Goal: Task Accomplishment & Management: Manage account settings

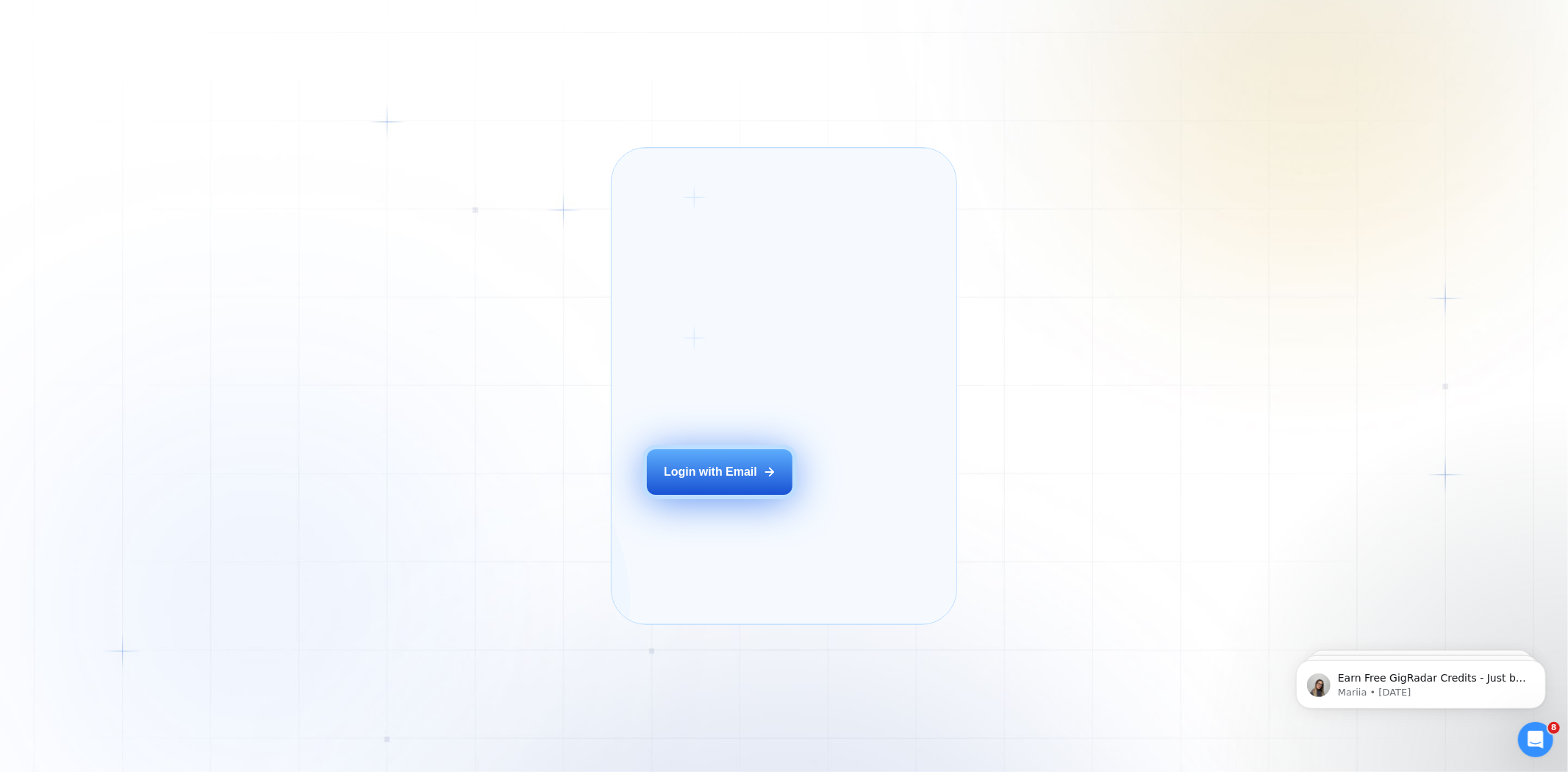
click at [768, 488] on button "Login with Email" at bounding box center [720, 472] width 146 height 46
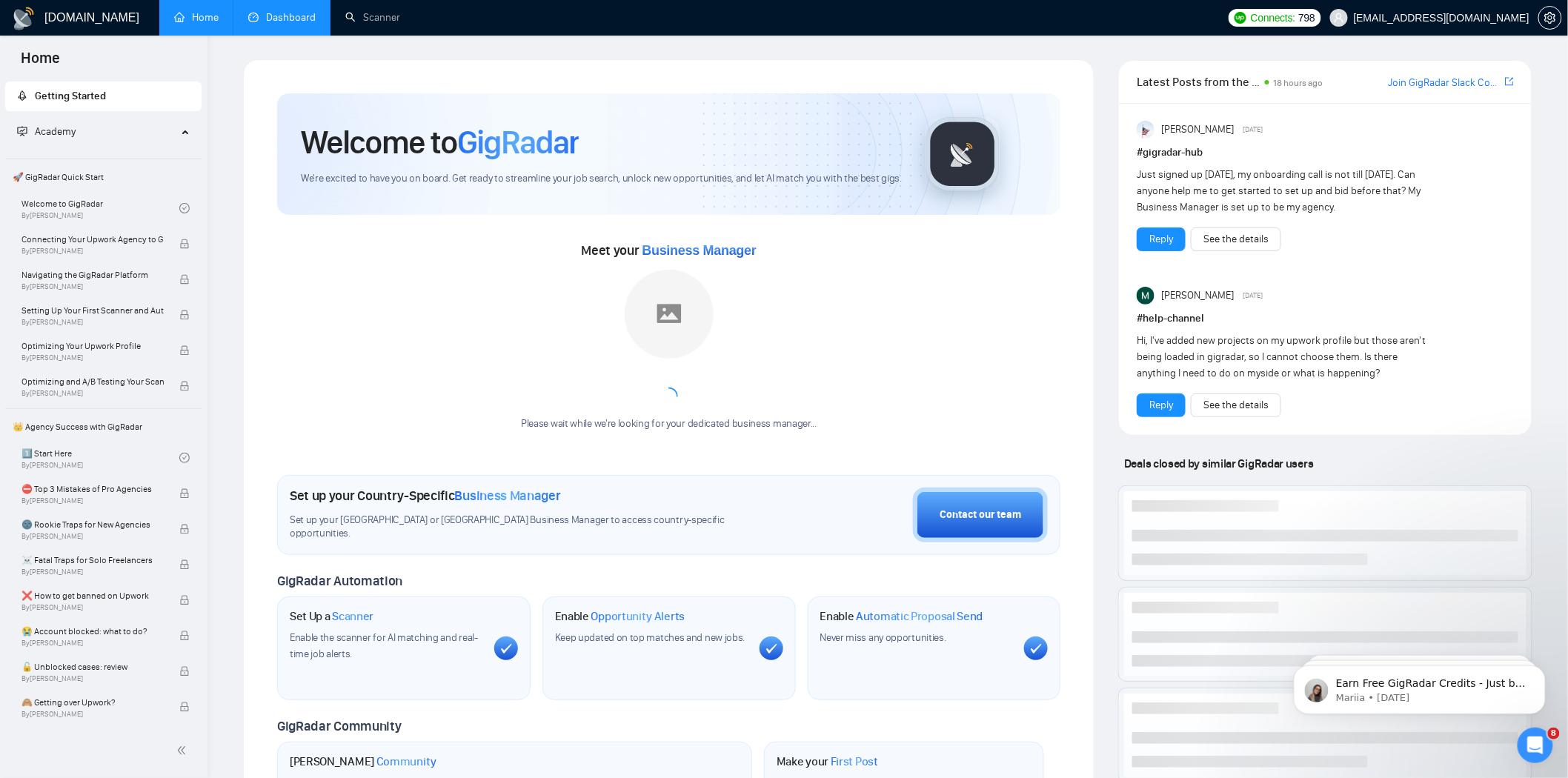
click at [274, 23] on link "Dashboard" at bounding box center [282, 17] width 67 height 13
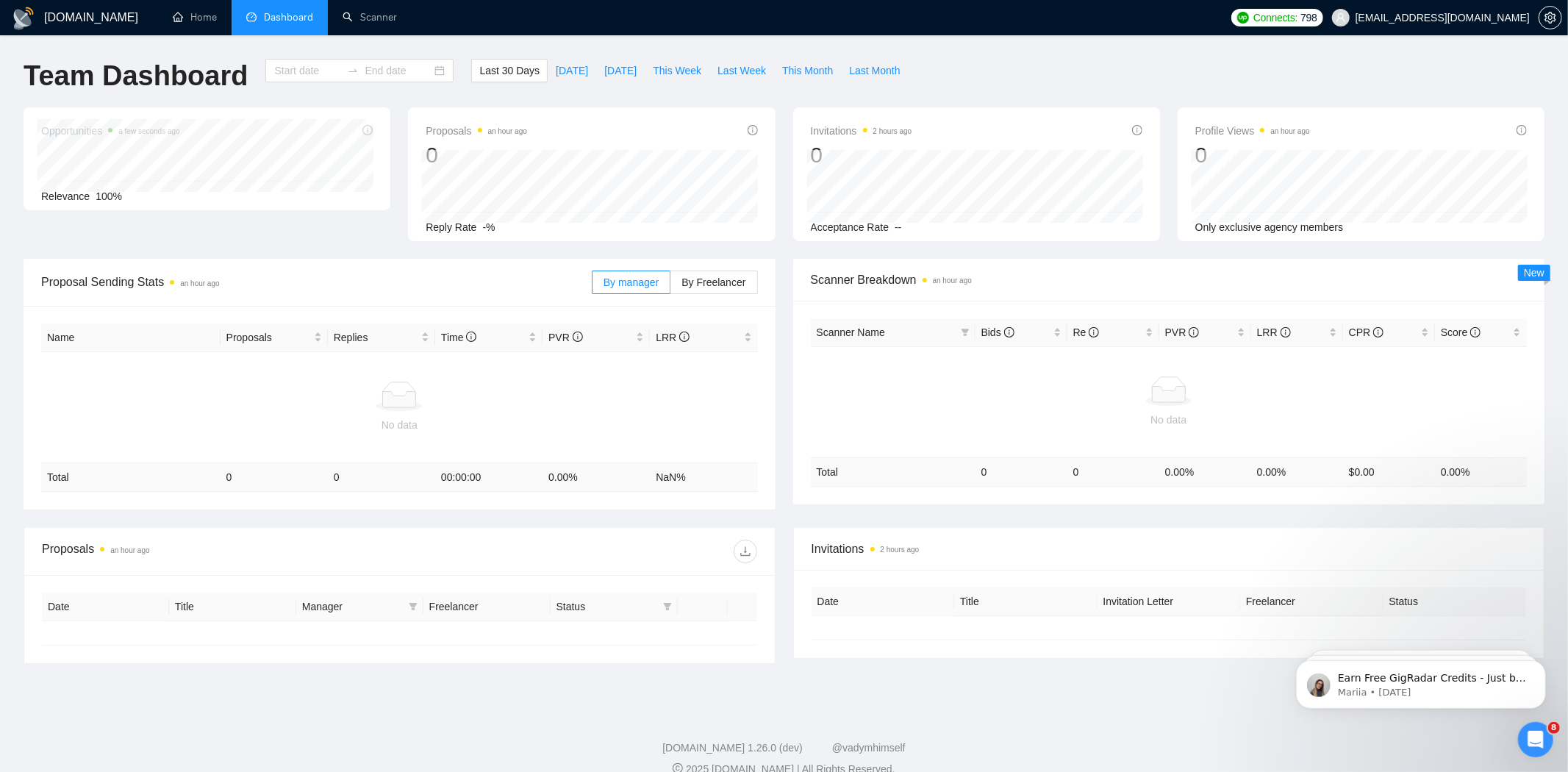
type input "[DATE]"
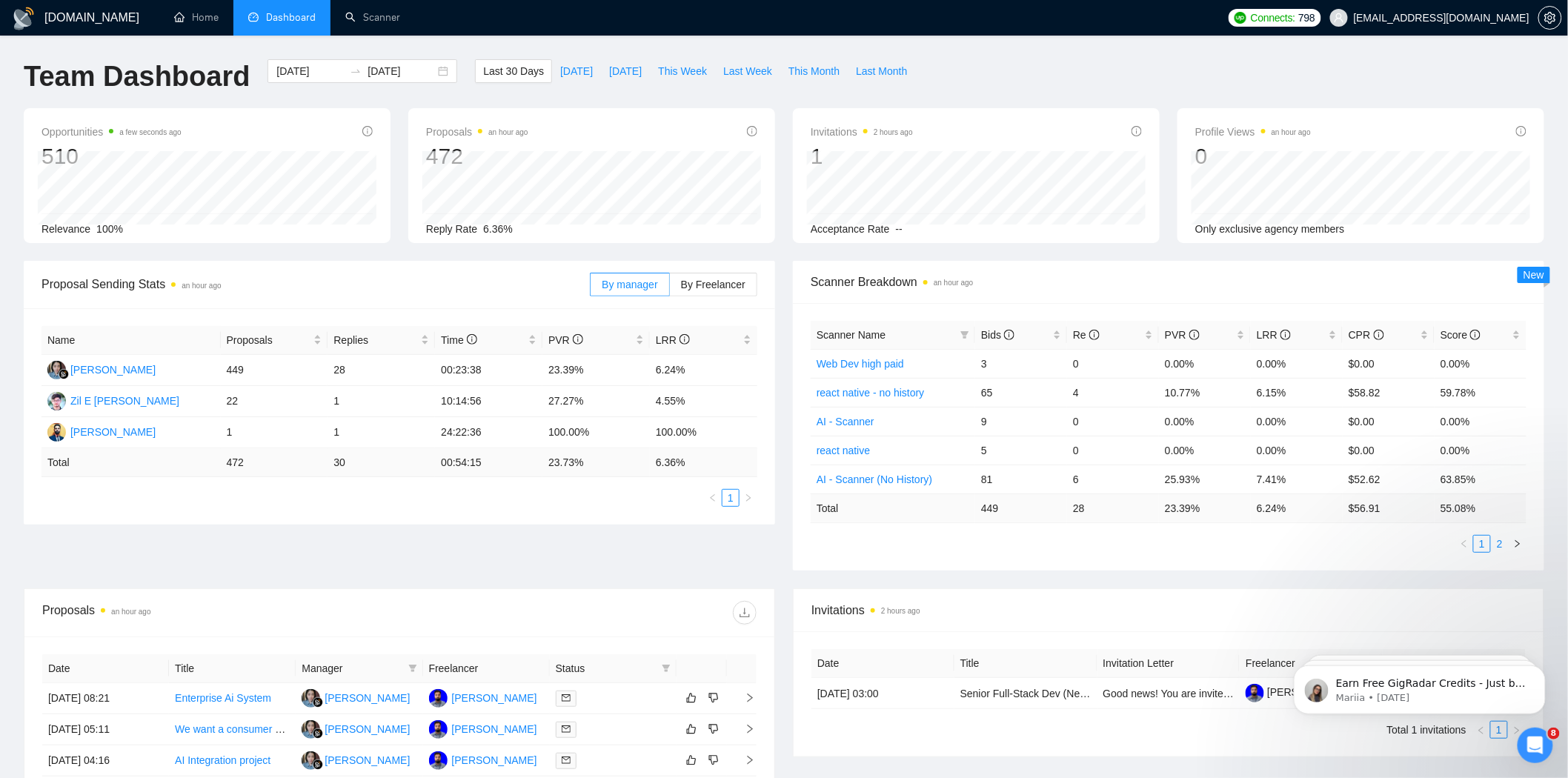
click at [1507, 549] on link "2" at bounding box center [1500, 544] width 17 height 17
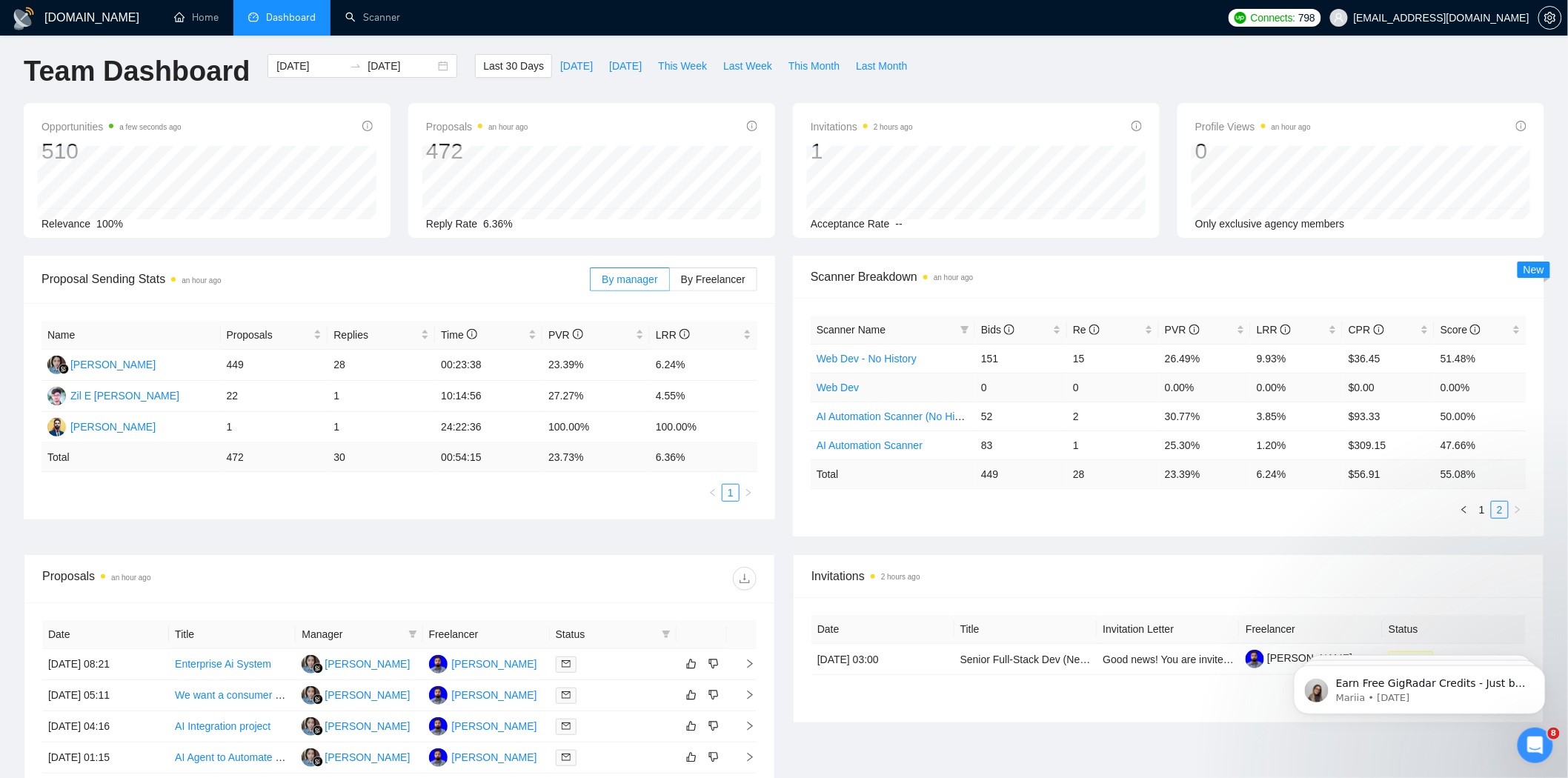
scroll to position [14, 0]
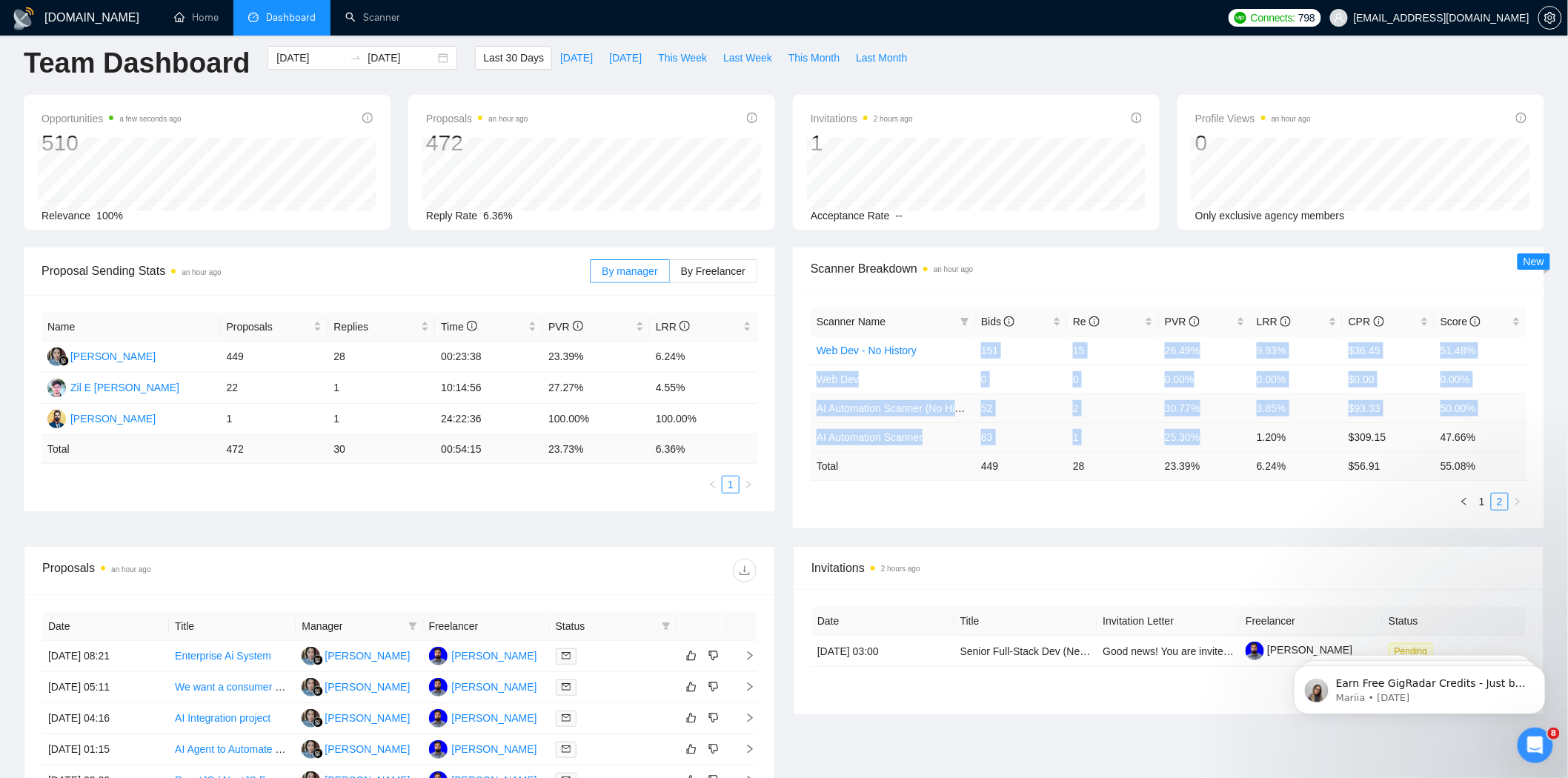
drag, startPoint x: 949, startPoint y: 359, endPoint x: 1230, endPoint y: 434, distance: 290.8
click at [1230, 434] on tbody "Web Dev - No History 151 15 26.49% 9.93% $36.45 51.48% Web Dev 0 0 0.00% 0.00% …" at bounding box center [1168, 394] width 716 height 116
click at [1230, 434] on td "25.30%" at bounding box center [1204, 437] width 92 height 29
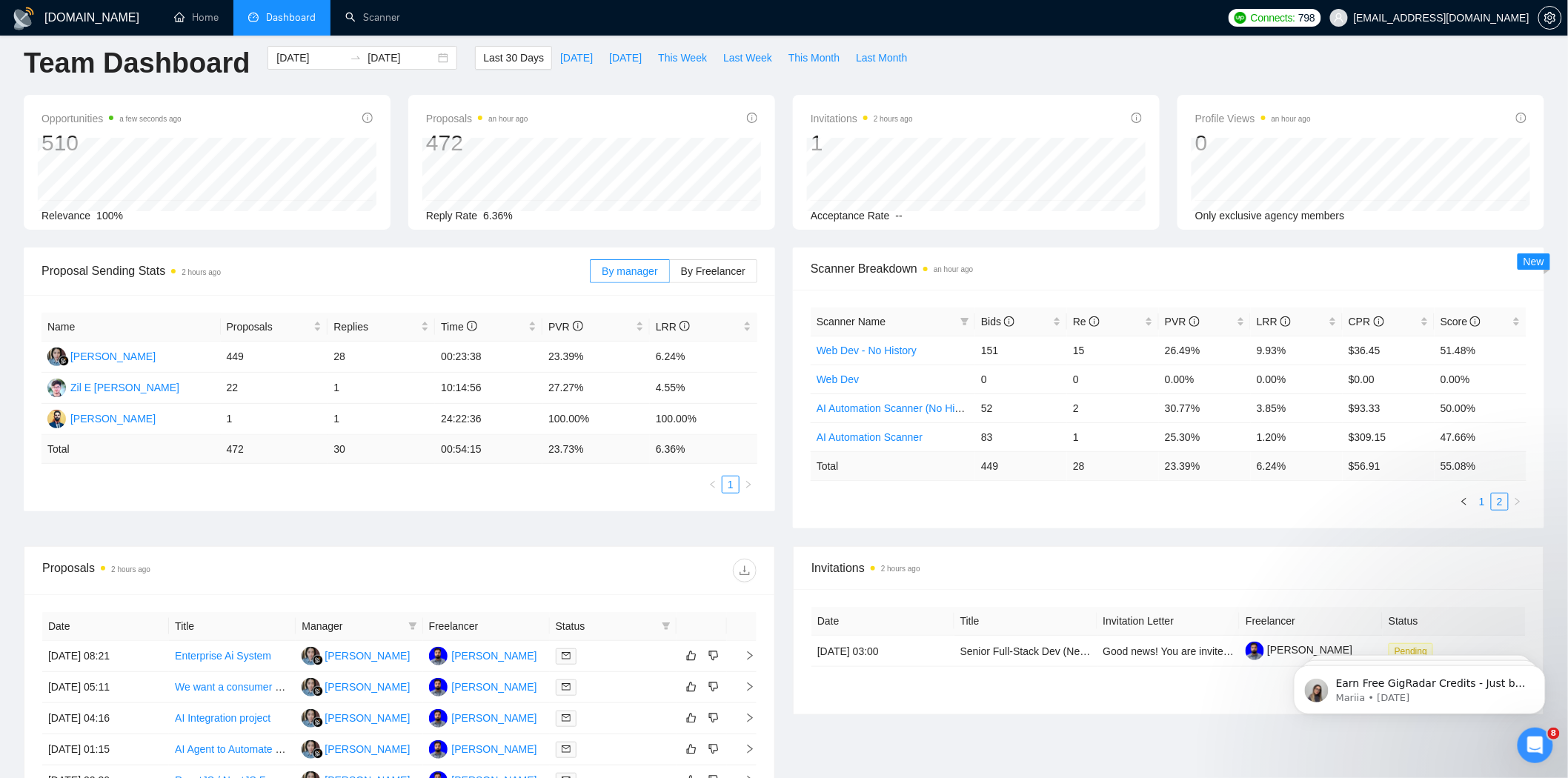
click at [1489, 503] on link "1" at bounding box center [1482, 502] width 17 height 17
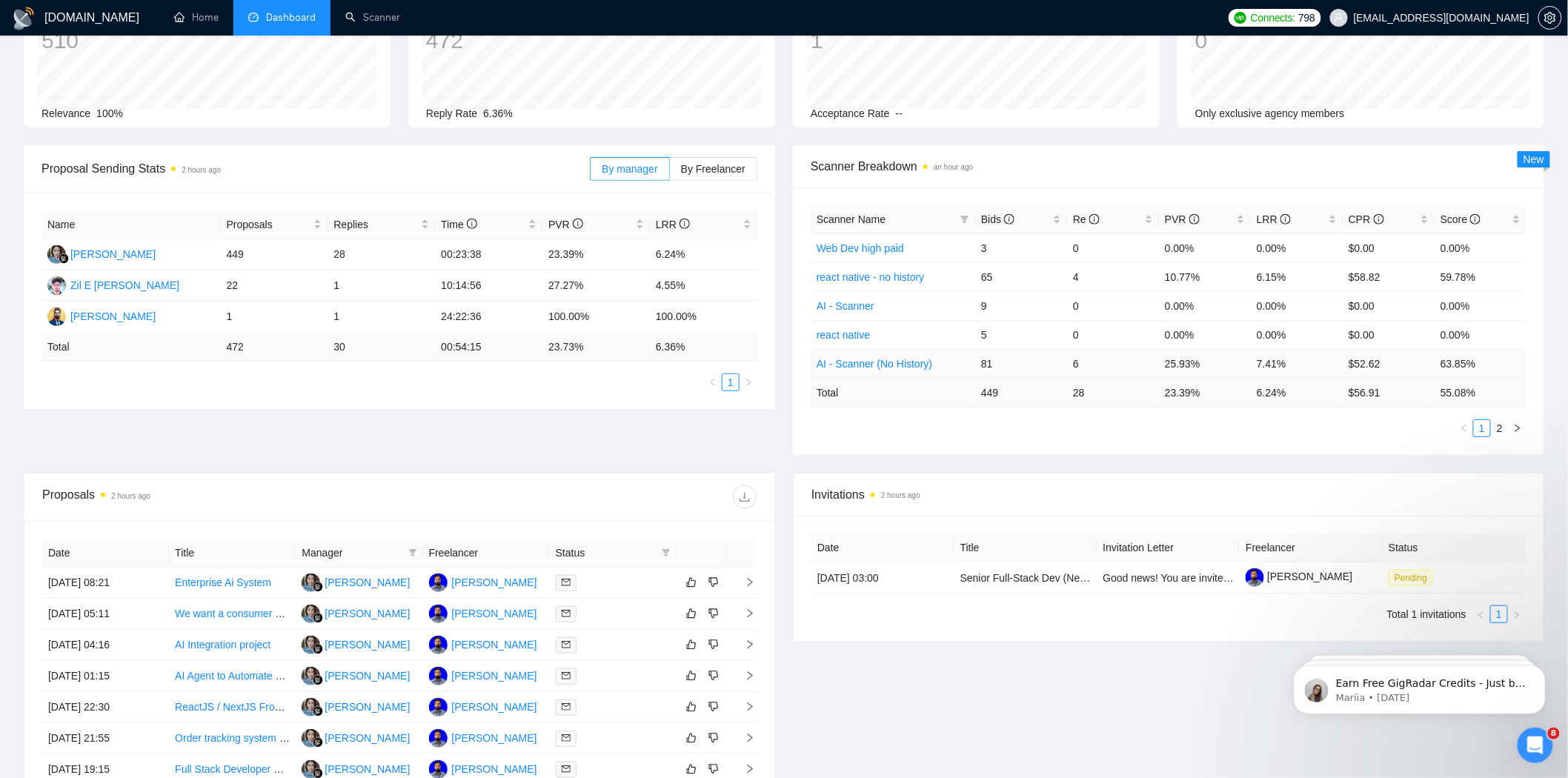
scroll to position [117, 0]
click at [372, 23] on link "Scanner" at bounding box center [372, 17] width 54 height 13
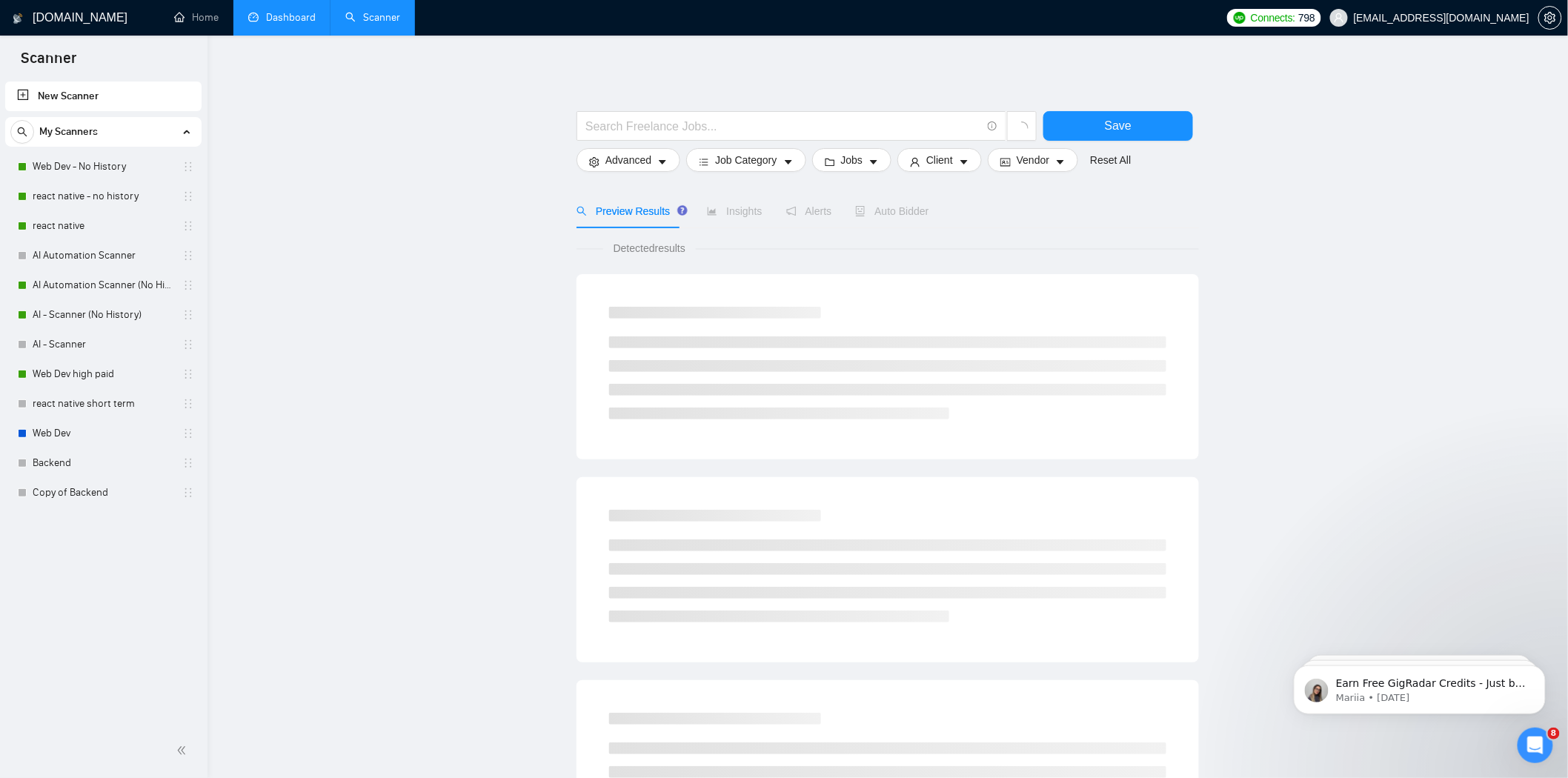
click at [301, 34] on li "Dashboard" at bounding box center [282, 17] width 97 height 36
